Goal: Task Accomplishment & Management: Use online tool/utility

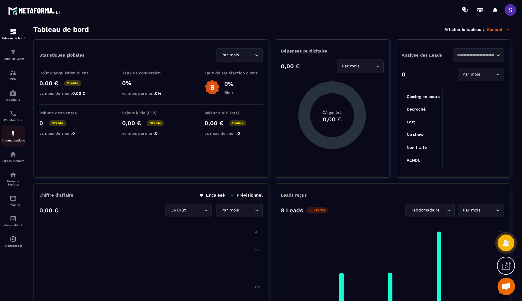
click at [12, 141] on p "Automatisations" at bounding box center [12, 140] width 23 height 3
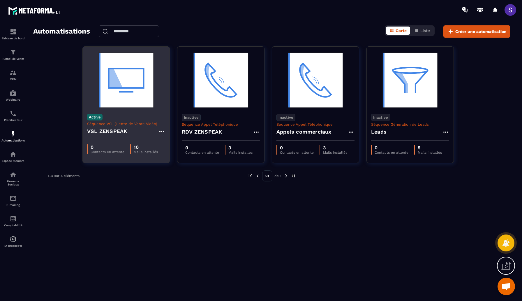
click at [129, 127] on div "VSL ZENSPEAK" at bounding box center [126, 133] width 78 height 14
click at [133, 145] on div "10 Mails installés" at bounding box center [144, 149] width 28 height 10
click at [121, 113] on div "Active Séquence VSL (Lettre de Vente Vidéo) VSL ZENSPEAK" at bounding box center [126, 124] width 87 height 31
click at [124, 91] on img at bounding box center [126, 80] width 78 height 58
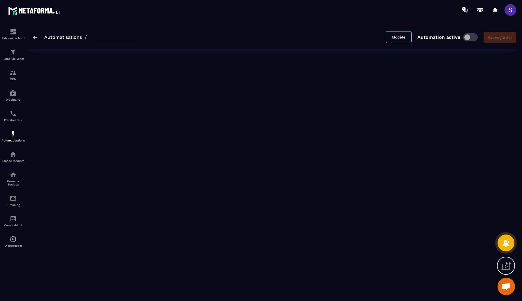
type input "**********"
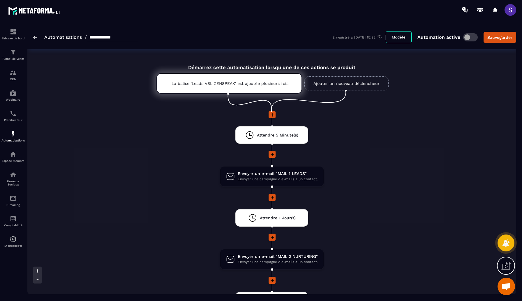
scroll to position [5, 0]
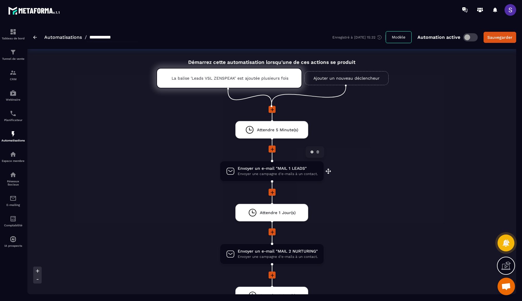
click at [264, 174] on span "Envoyer une campagne d'e-mails à un contact." at bounding box center [278, 174] width 80 height 6
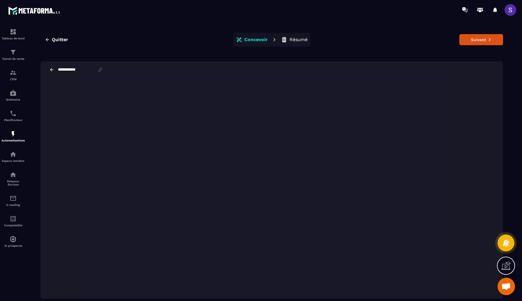
click at [52, 69] on icon at bounding box center [51, 69] width 5 height 5
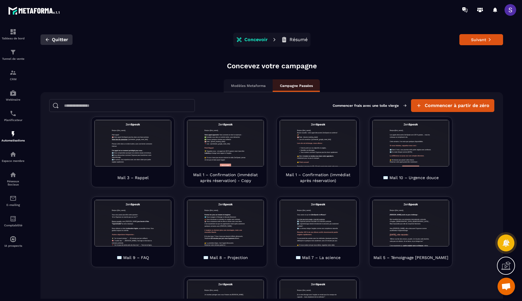
click at [48, 40] on icon "button" at bounding box center [47, 39] width 3 height 3
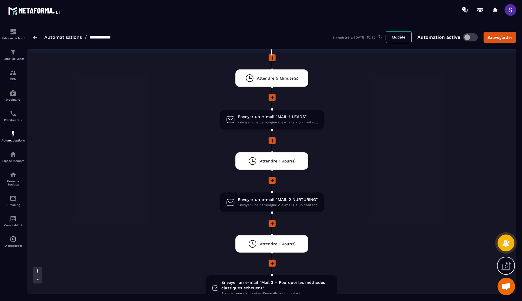
scroll to position [57, 0]
click at [272, 202] on span "Envoyer une campagne d'e-mails à un contact." at bounding box center [278, 205] width 80 height 6
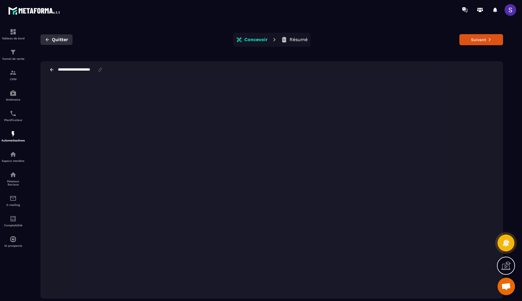
click at [46, 40] on icon "button" at bounding box center [47, 39] width 3 height 3
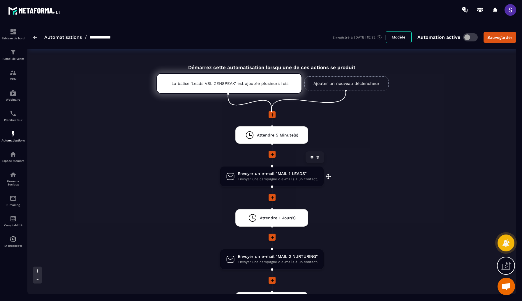
click at [271, 176] on span "Envoyer un e-mail "MAIL 1 LEADS"" at bounding box center [278, 174] width 80 height 6
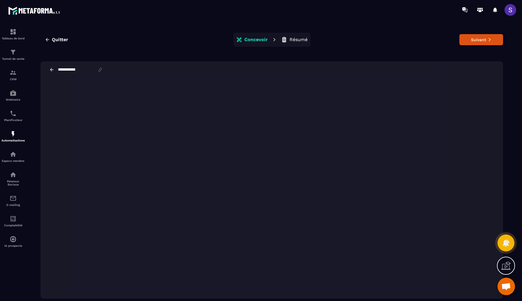
click at [53, 71] on icon at bounding box center [51, 69] width 5 height 5
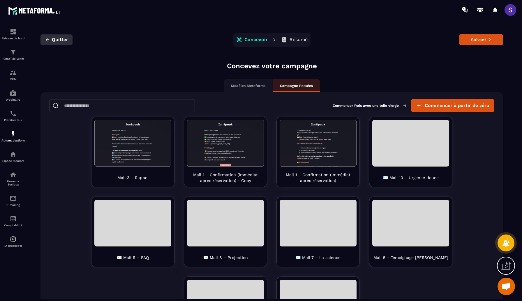
click at [54, 39] on span "Quitter" at bounding box center [60, 40] width 16 height 6
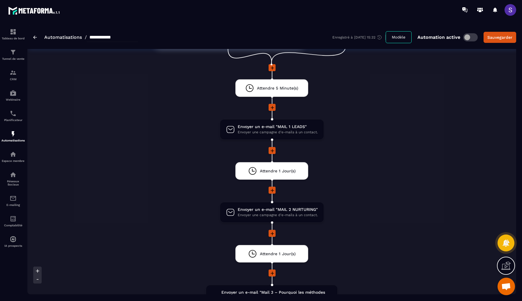
scroll to position [48, 0]
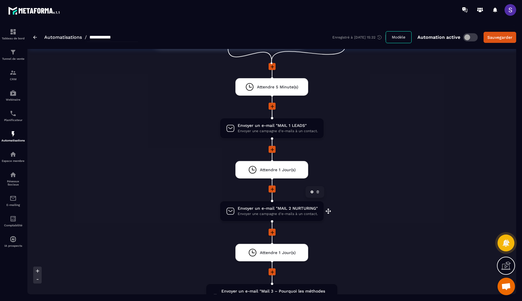
click at [285, 210] on span "Envoyer un e-mail "MAIL 2 NURTURING"" at bounding box center [278, 209] width 80 height 6
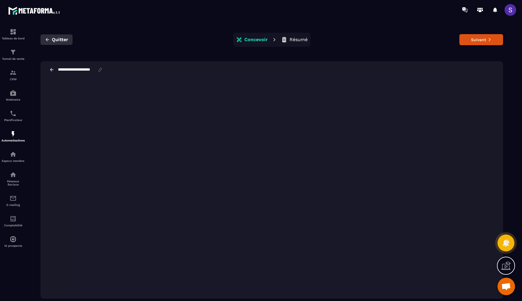
click at [55, 39] on span "Quitter" at bounding box center [60, 40] width 16 height 6
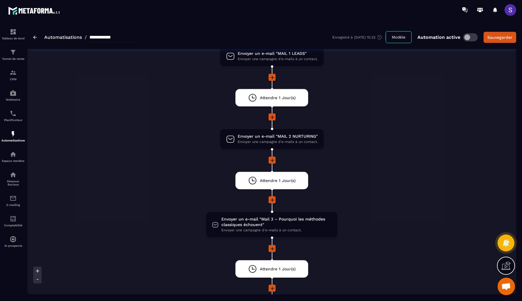
scroll to position [134, 0]
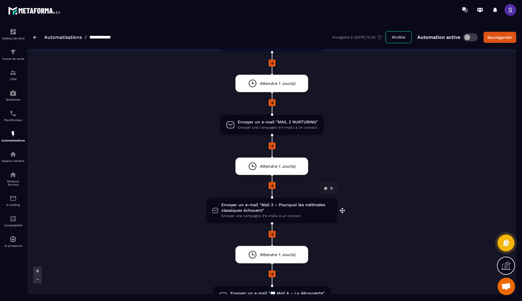
click at [265, 211] on span "Envoyer un e-mail "Mail 3 – Pourquoi les méthodes classiques échouent"" at bounding box center [277, 207] width 110 height 11
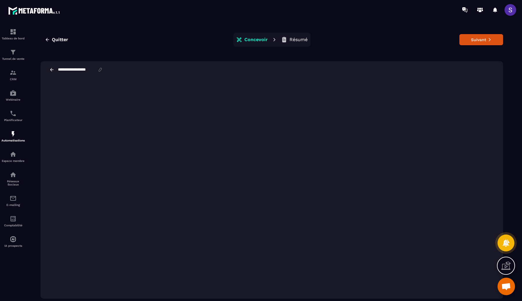
scroll to position [13, 0]
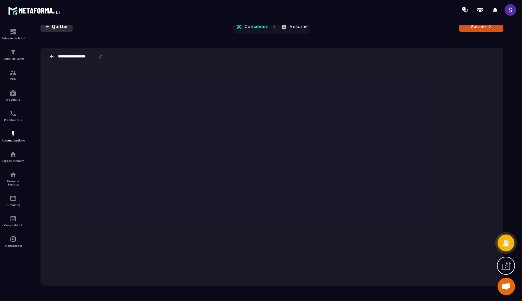
click at [51, 25] on button "Quitter" at bounding box center [57, 26] width 32 height 10
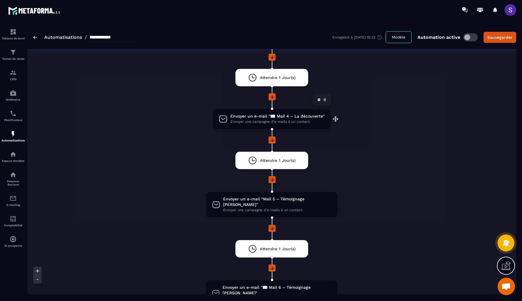
scroll to position [300, 0]
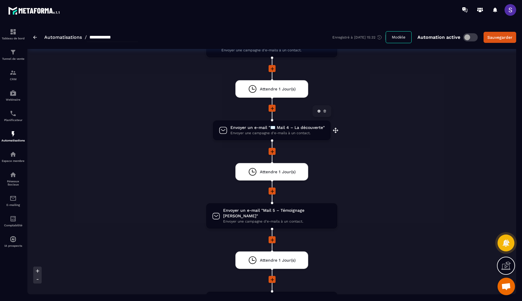
click at [257, 129] on span "Envoyer un e-mail "✉️ Mail 4 – La découverte"" at bounding box center [278, 128] width 94 height 6
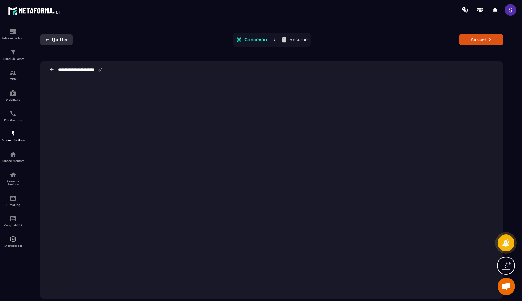
click at [54, 38] on span "Quitter" at bounding box center [60, 40] width 16 height 6
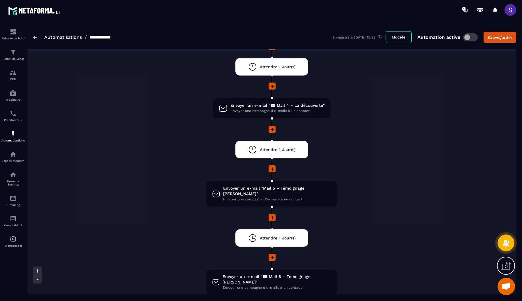
scroll to position [324, 0]
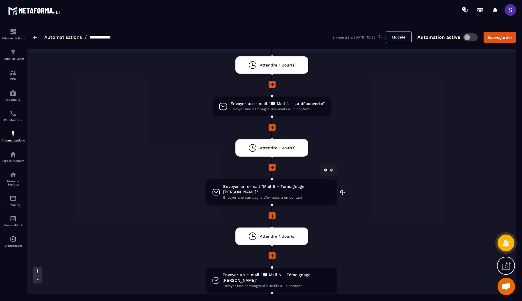
click at [258, 195] on span "Envoyer une campagne d'e-mails à un contact." at bounding box center [277, 198] width 108 height 6
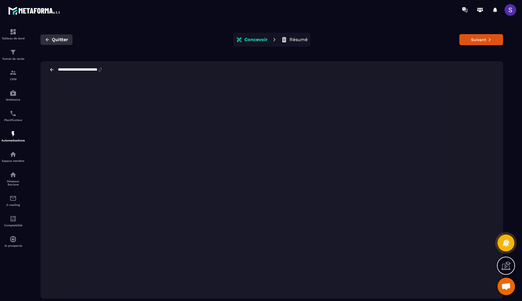
click at [54, 40] on span "Quitter" at bounding box center [60, 40] width 16 height 6
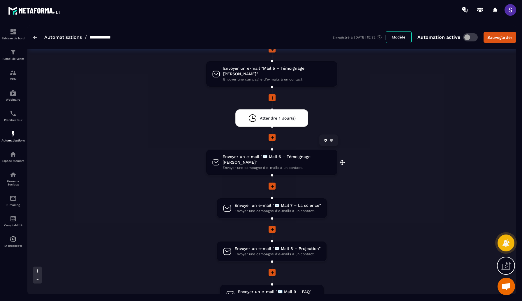
scroll to position [459, 0]
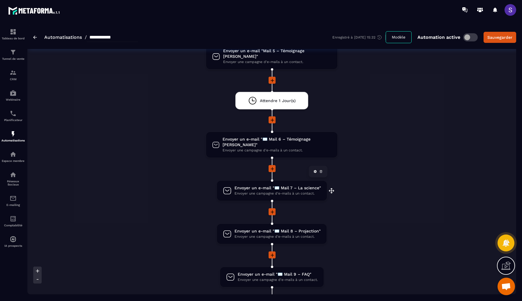
click at [293, 191] on span "Envoyer une campagne d'e-mails à un contact." at bounding box center [278, 194] width 87 height 6
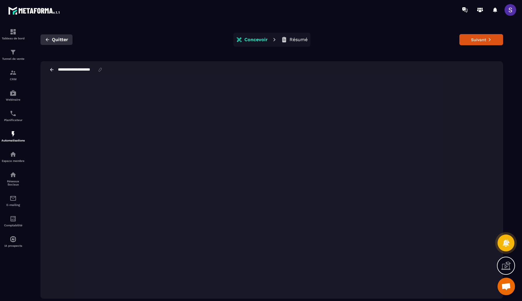
click at [57, 41] on span "Quitter" at bounding box center [60, 40] width 16 height 6
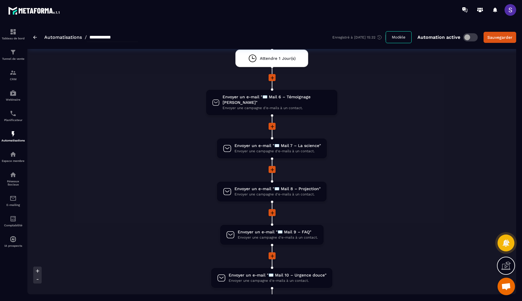
scroll to position [504, 0]
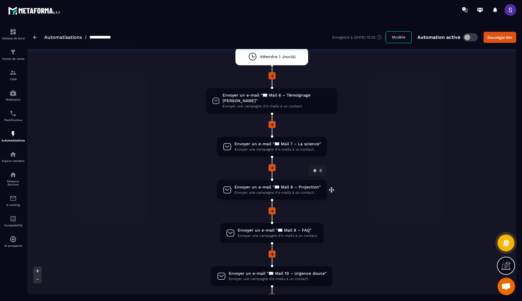
click at [278, 190] on span "Envoyer une campagne d'e-mails à un contact." at bounding box center [278, 193] width 86 height 6
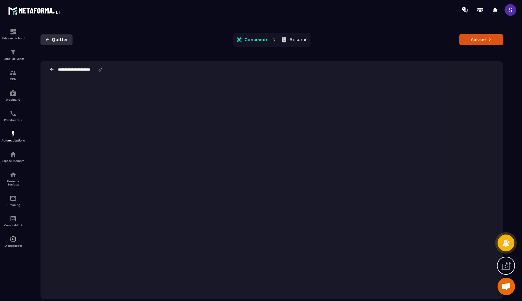
click at [57, 41] on span "Quitter" at bounding box center [60, 40] width 16 height 6
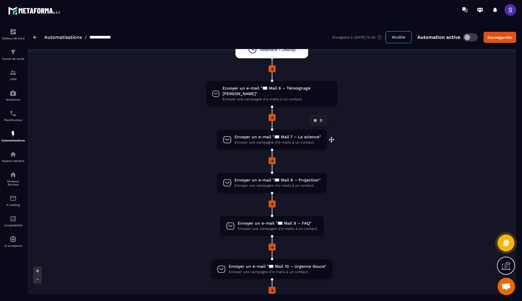
scroll to position [513, 0]
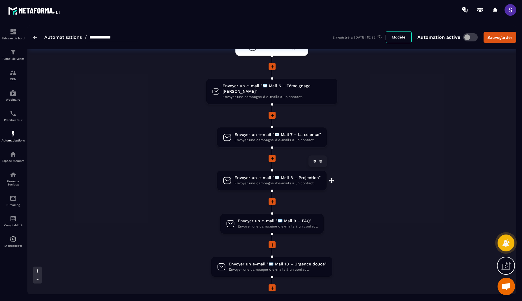
click at [295, 180] on span "Envoyer une campagne d'e-mails à un contact." at bounding box center [278, 183] width 86 height 6
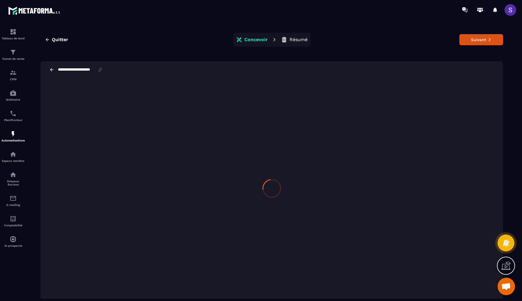
scroll to position [13, 0]
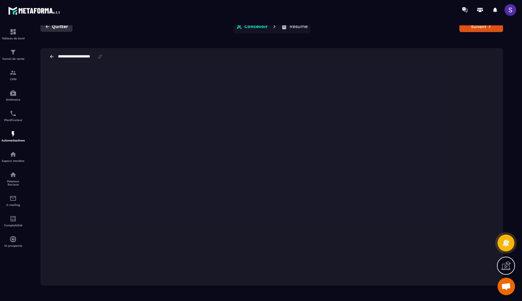
click at [54, 29] on span "Quitter" at bounding box center [60, 27] width 16 height 6
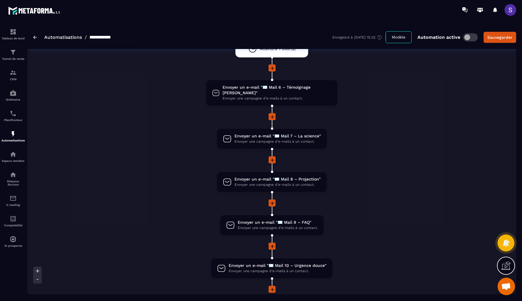
scroll to position [590, 0]
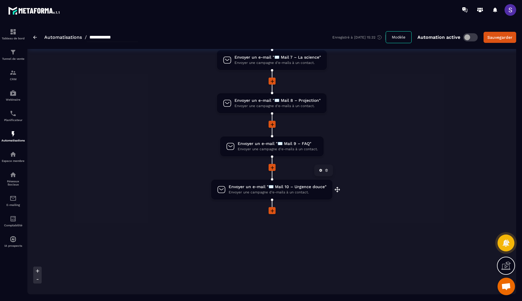
click at [264, 184] on span "Envoyer un e-mail "✉️ Mail 10 – Urgence douce"" at bounding box center [278, 187] width 98 height 6
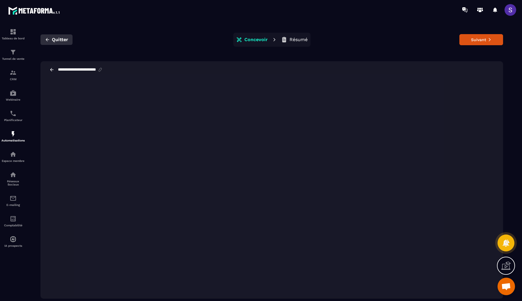
click at [58, 42] on span "Quitter" at bounding box center [60, 40] width 16 height 6
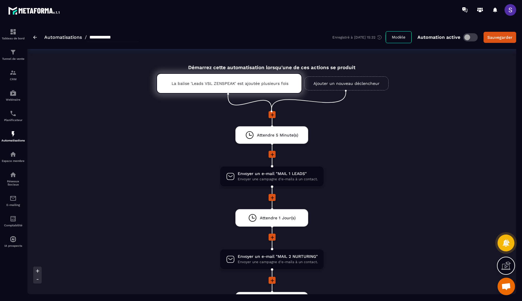
click at [39, 38] on div "**********" at bounding box center [85, 37] width 105 height 9
click at [37, 38] on img at bounding box center [35, 37] width 4 height 3
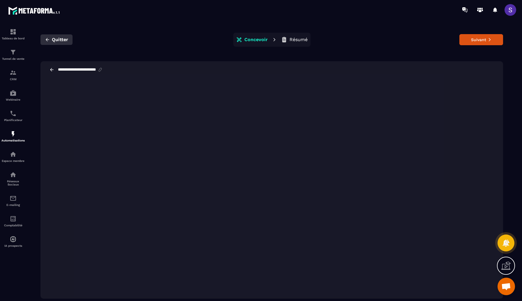
click at [50, 42] on button "Quitter" at bounding box center [57, 39] width 32 height 10
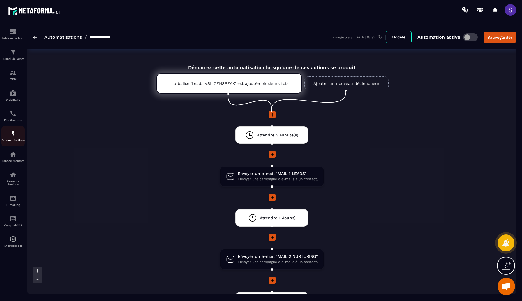
click at [11, 139] on div "Automatisations" at bounding box center [12, 136] width 23 height 12
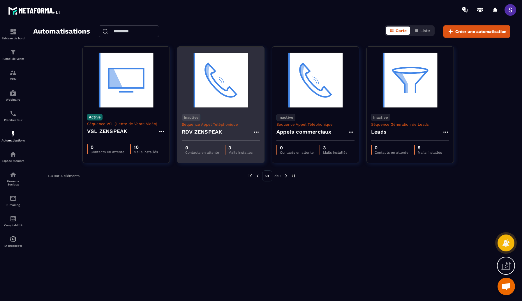
click at [218, 138] on div "RDV ZENSPEAK" at bounding box center [221, 134] width 78 height 14
click at [215, 128] on h4 "RDV ZENSPEAK" at bounding box center [202, 132] width 40 height 8
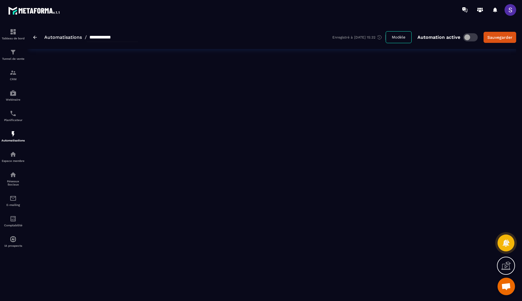
type input "**********"
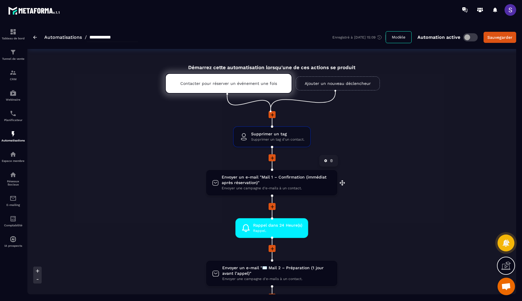
click at [254, 187] on span "Envoyer une campagne d'e-mails à un contact." at bounding box center [277, 188] width 110 height 6
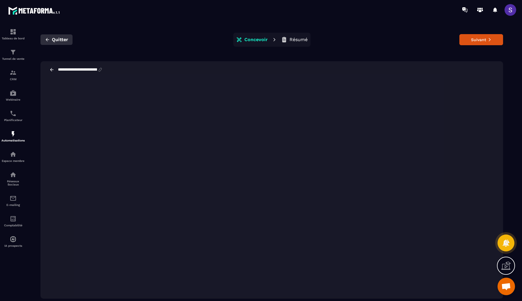
click at [52, 38] on span "Quitter" at bounding box center [60, 40] width 16 height 6
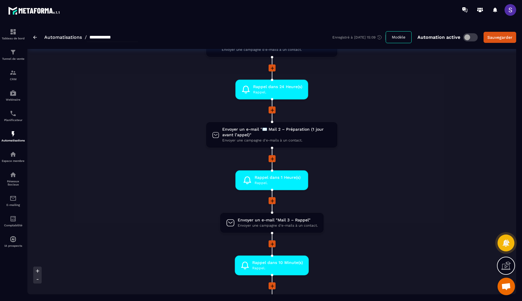
scroll to position [137, 0]
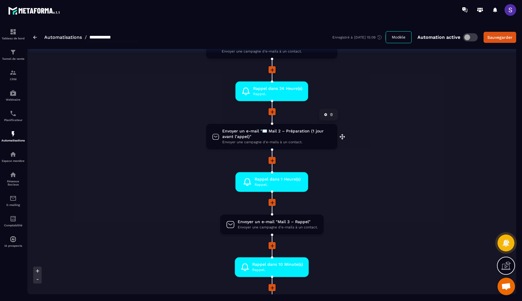
click at [273, 137] on span "Envoyer un e-mail "✉️ Mail 2 – Préparation (1 jour avant l’appel)"" at bounding box center [276, 133] width 109 height 11
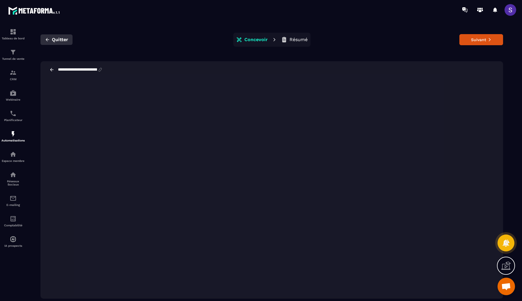
click at [52, 38] on span "Quitter" at bounding box center [60, 40] width 16 height 6
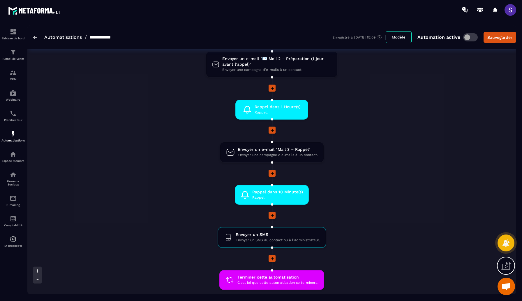
scroll to position [209, 0]
click at [264, 154] on span "Envoyer une campagne d'e-mails à un contact." at bounding box center [278, 155] width 80 height 6
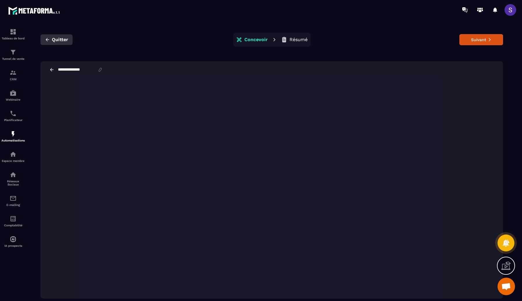
click at [49, 38] on icon "button" at bounding box center [47, 39] width 5 height 5
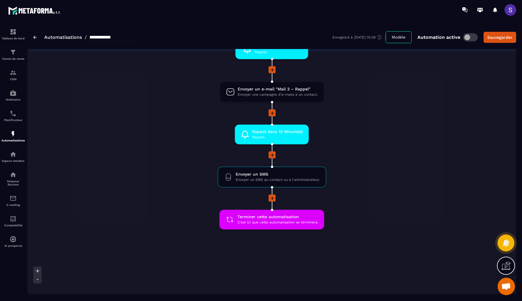
scroll to position [268, 0]
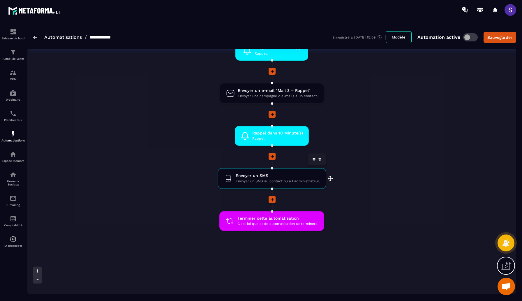
click at [250, 182] on span "Envoyer un SMS au contact ou à l'administrateur." at bounding box center [278, 181] width 84 height 6
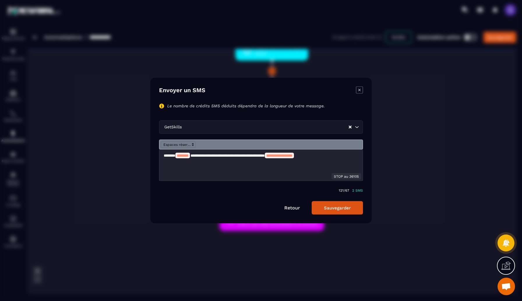
click at [333, 150] on div "Modal window" at bounding box center [261, 150] width 522 height 301
click at [333, 90] on icon "Modal window" at bounding box center [359, 90] width 7 height 7
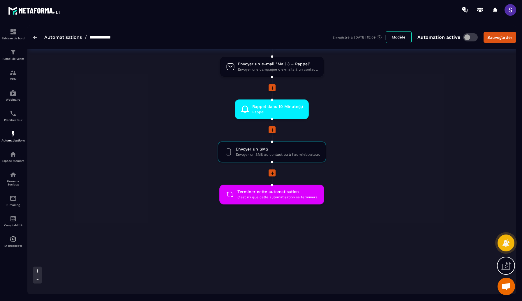
scroll to position [0, 0]
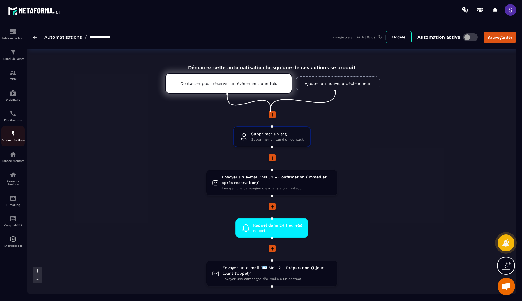
click at [11, 139] on div "Automatisations" at bounding box center [12, 136] width 23 height 12
